Goal: Transaction & Acquisition: Purchase product/service

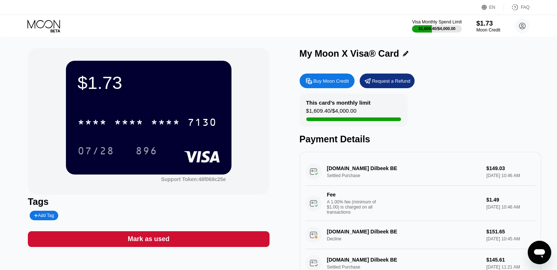
click at [322, 82] on div "Buy Moon Credit" at bounding box center [330, 81] width 35 height 6
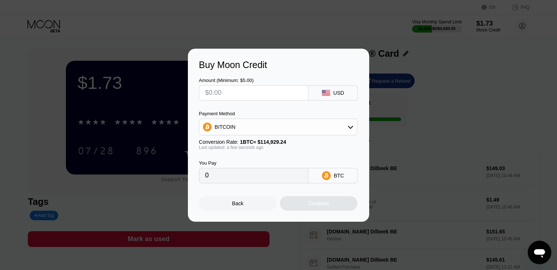
click at [237, 118] on div "Payment Method BITCOIN" at bounding box center [278, 123] width 158 height 25
click at [232, 130] on div "BITCOIN" at bounding box center [224, 127] width 21 height 6
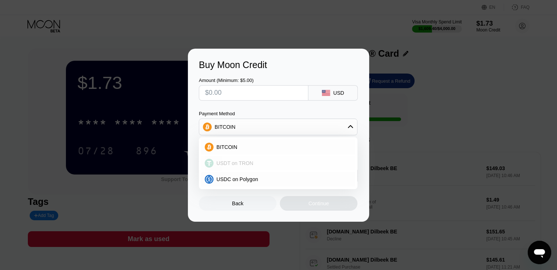
click at [234, 164] on span "USDT on TRON" at bounding box center [234, 163] width 37 height 6
type input "0.00"
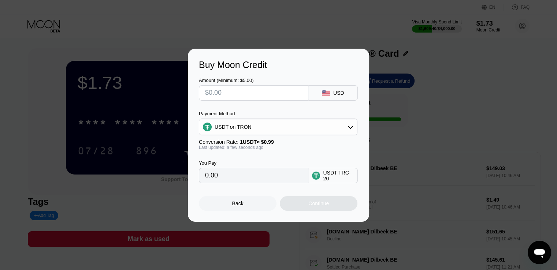
click at [233, 91] on input "text" at bounding box center [253, 93] width 97 height 15
type input "$1"
type input "1.01"
type input "$15"
type input "15.15"
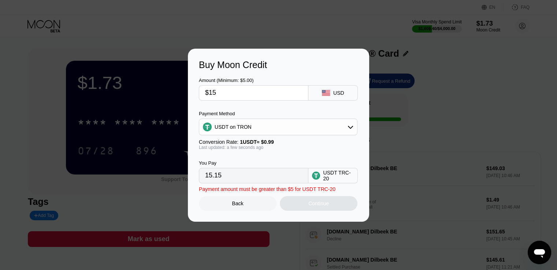
type input "$150"
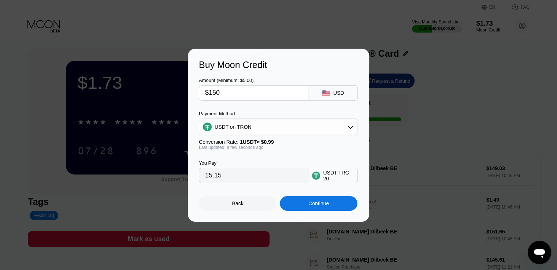
type input "151.52"
type input "$15"
type input "15.15"
type input "$1"
type input "1.01"
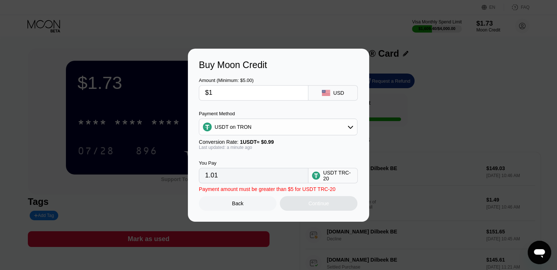
type input "$14"
type input "14.14"
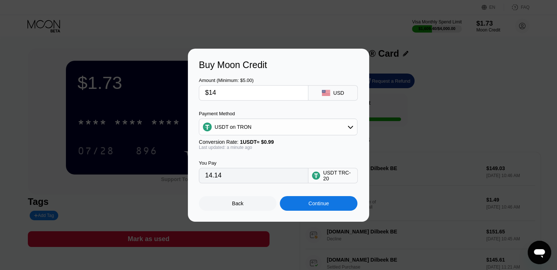
type input "$144"
type input "145.45"
type input "$14"
type input "14.14"
type input "$143"
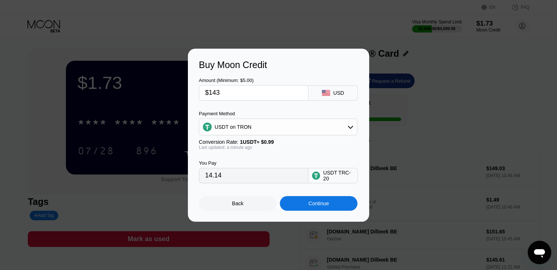
type input "144.44"
type input "$143.9"
type input "145.35"
type input "$143."
type input "144.44"
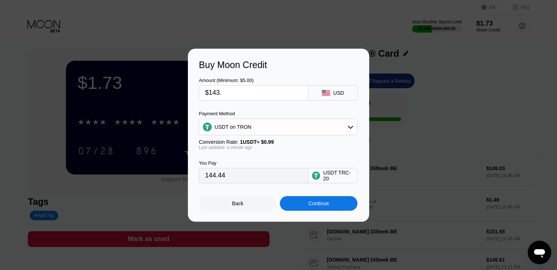
type input "$143.8"
type input "145.25"
type input "$143."
type input "144.44"
type input "$143.70"
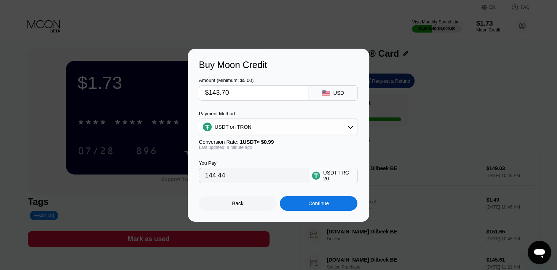
type input "145.15"
type input "$143."
type input "144.44"
type input "$143.5"
type input "144.95"
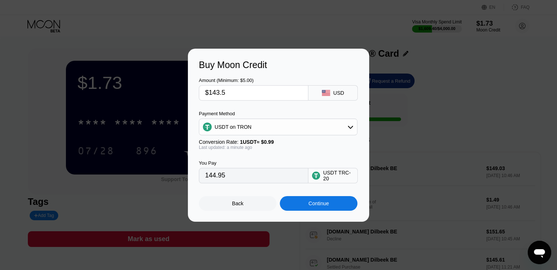
type input "$143.55"
type input "145.00"
type input "$143.55"
click at [321, 206] on div "Continue" at bounding box center [318, 204] width 20 height 6
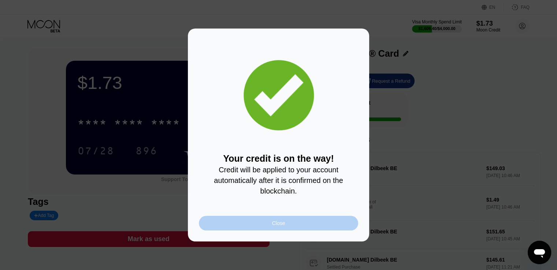
click at [279, 231] on div "Close" at bounding box center [278, 223] width 159 height 15
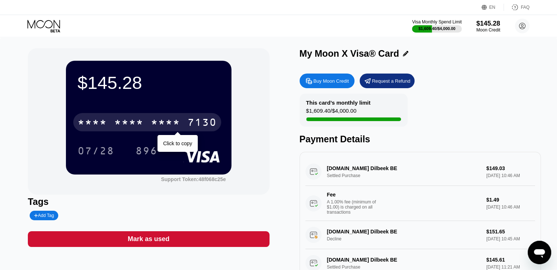
click at [121, 127] on div "* * * *" at bounding box center [128, 123] width 29 height 12
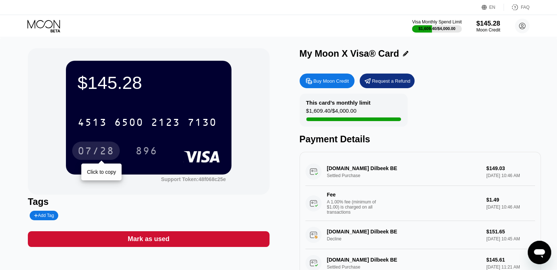
click at [110, 151] on div "07/28" at bounding box center [96, 152] width 37 height 12
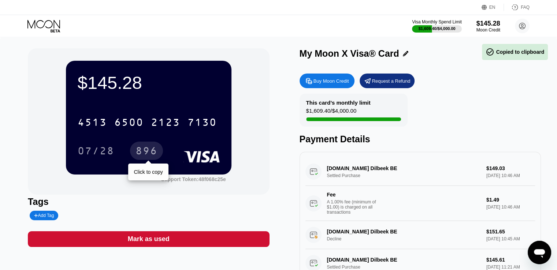
click at [140, 150] on div "896" at bounding box center [146, 152] width 22 height 12
